Goal: Navigation & Orientation: Find specific page/section

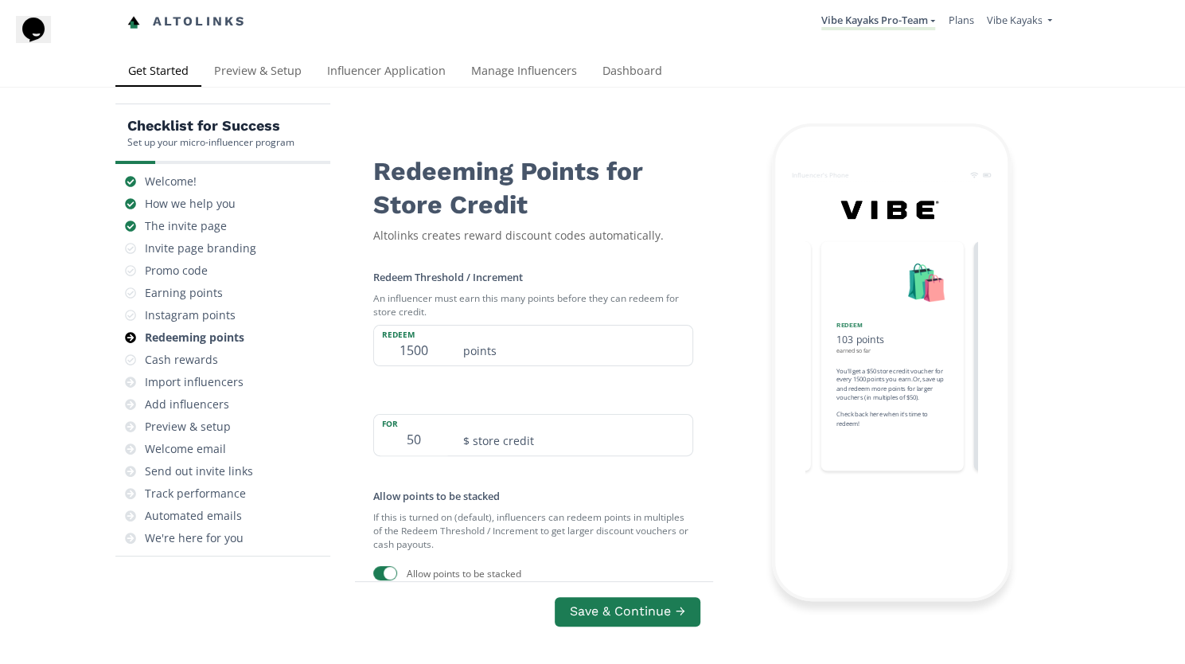
click at [198, 363] on div "Cash rewards" at bounding box center [181, 360] width 73 height 16
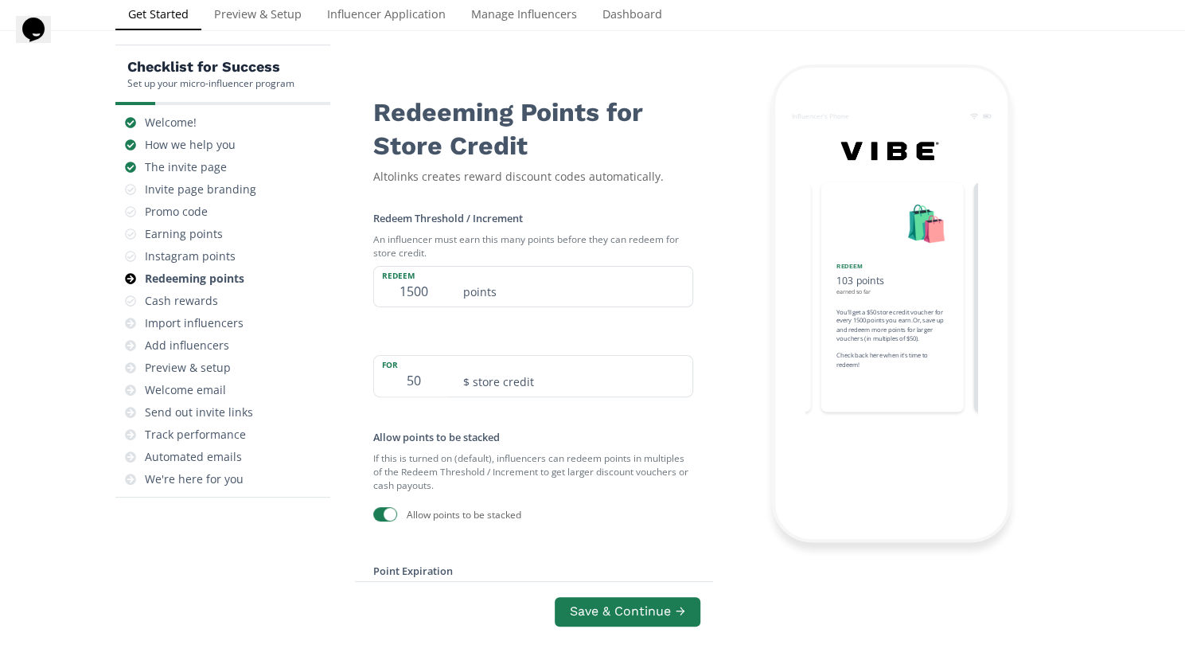
scroll to position [63, 0]
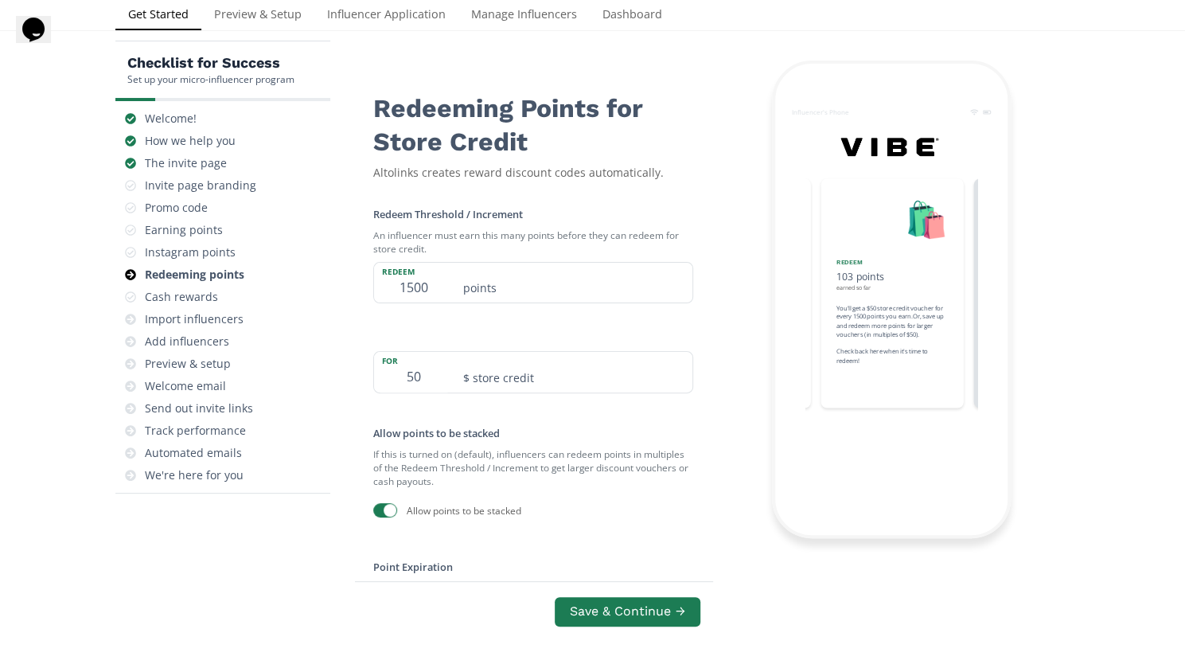
click at [198, 363] on div "Preview & setup" at bounding box center [188, 364] width 86 height 16
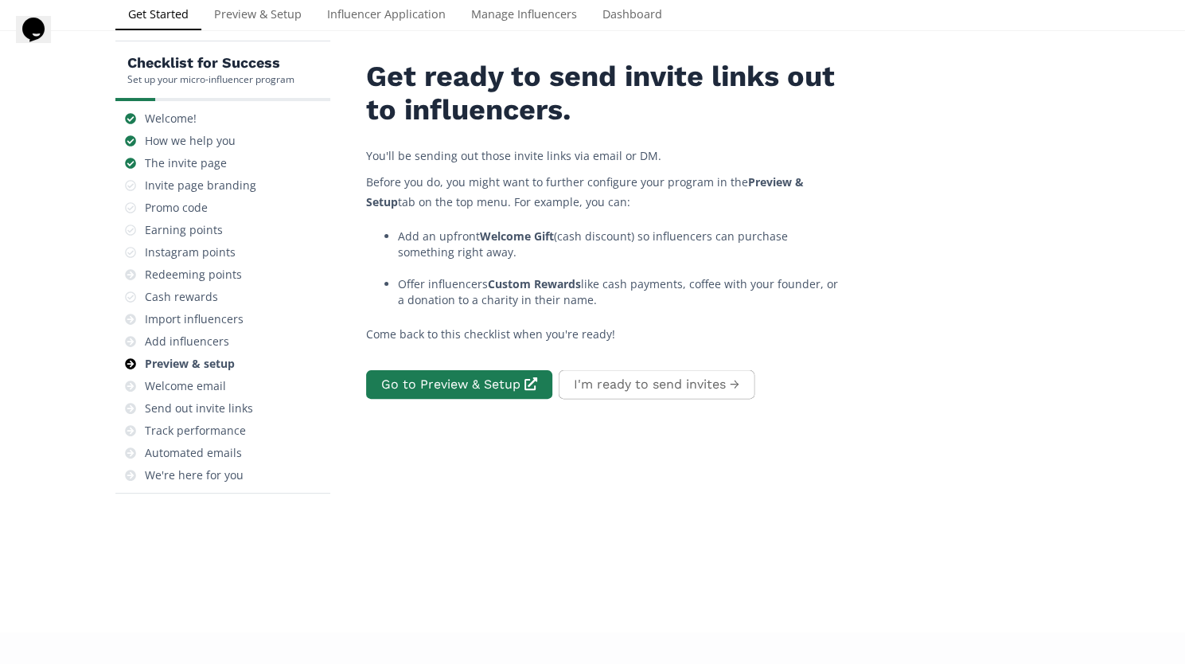
click at [191, 298] on div "Cash rewards" at bounding box center [181, 297] width 73 height 16
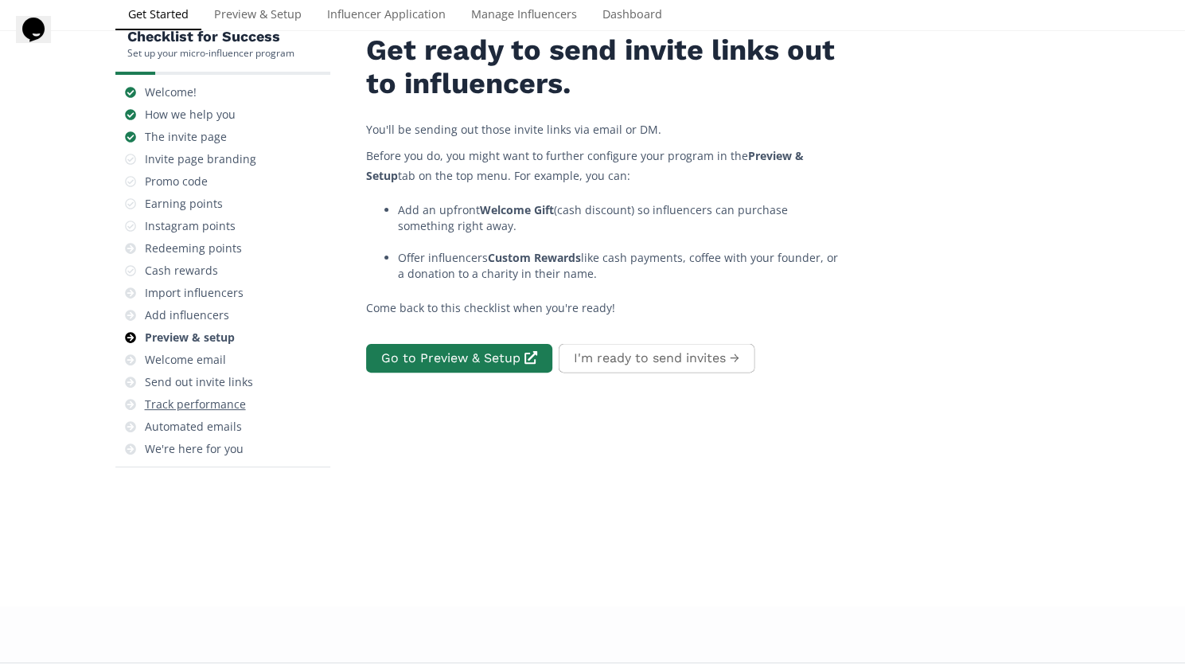
click at [164, 402] on div "Track performance" at bounding box center [195, 404] width 101 height 16
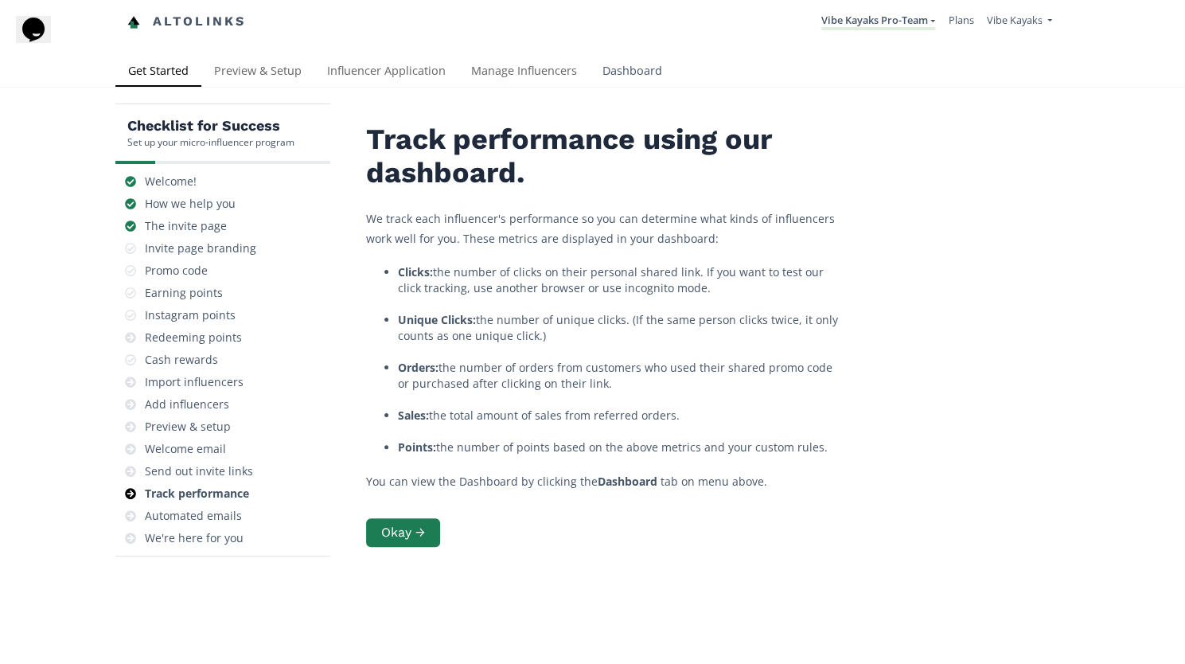
click at [643, 66] on link "Dashboard" at bounding box center [632, 72] width 85 height 32
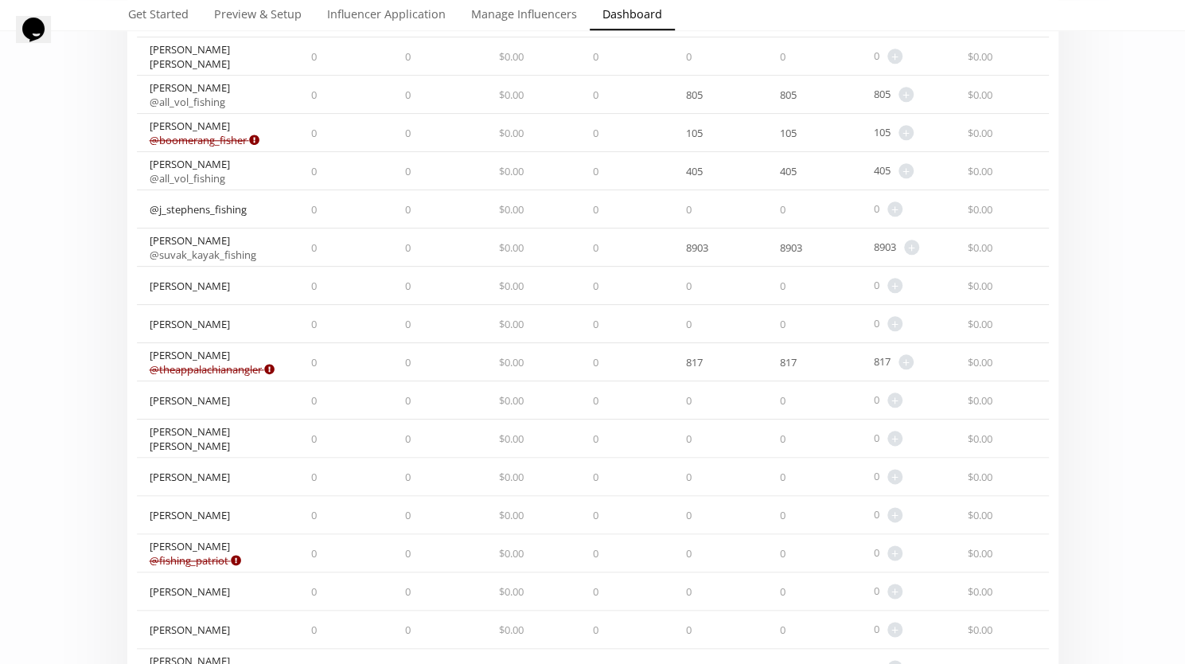
scroll to position [954, 0]
